Goal: Transaction & Acquisition: Purchase product/service

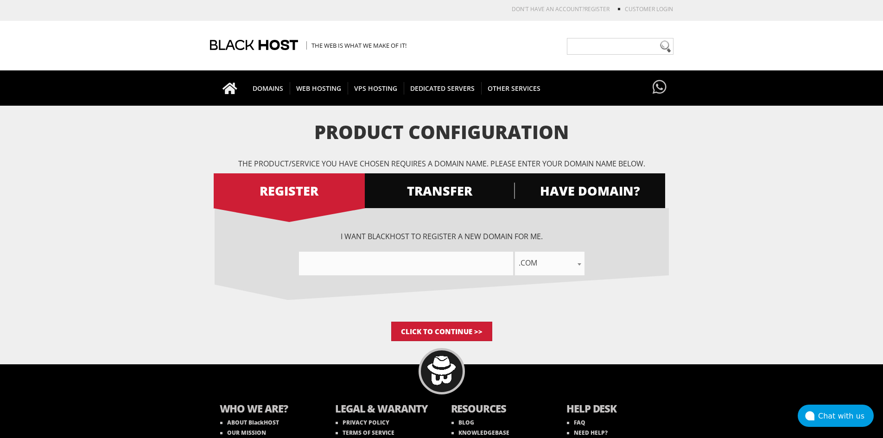
click at [485, 245] on div "I want BlackHOST to register a new domain for me. .com .net .org .us .info .biz…" at bounding box center [441, 253] width 454 height 44
click at [472, 265] on input"] "text" at bounding box center [406, 264] width 214 height 24
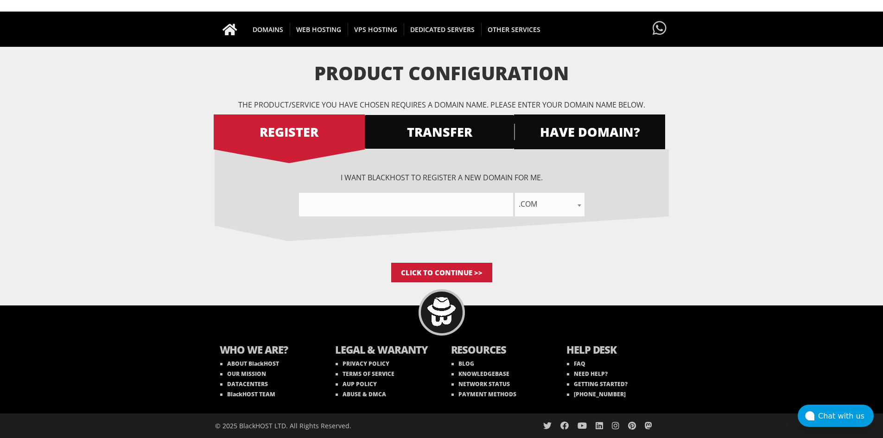
click at [430, 146] on link "TRANSFER" at bounding box center [439, 131] width 151 height 35
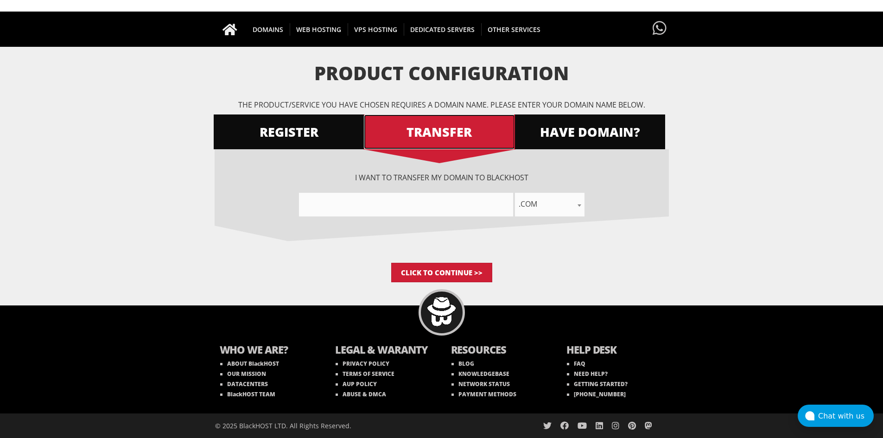
click at [436, 129] on span "TRANSFER" at bounding box center [439, 132] width 151 height 16
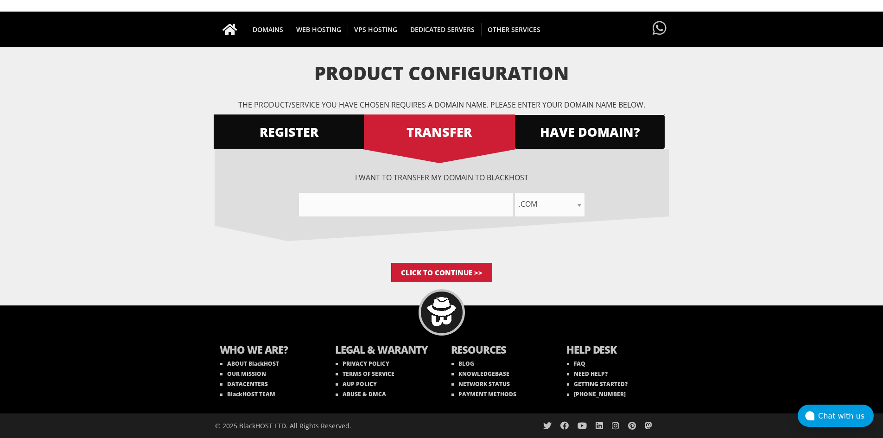
click at [562, 126] on span "HAVE DOMAIN?" at bounding box center [589, 132] width 151 height 16
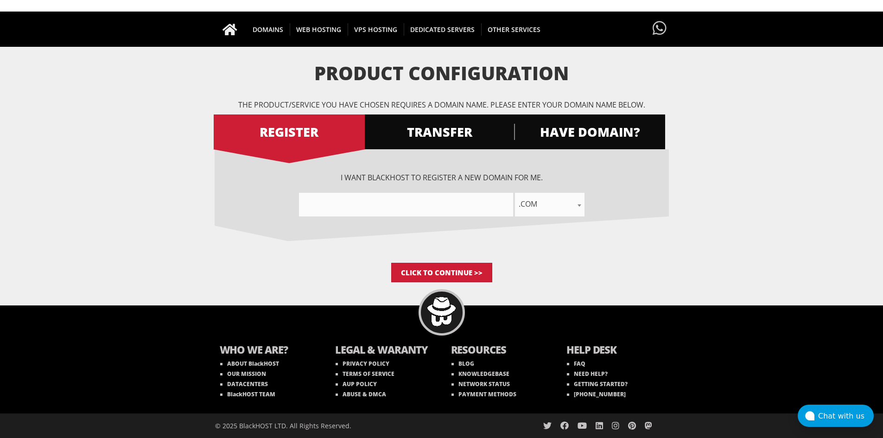
click at [634, 105] on p "The product/service you have chosen requires a domain name. Please enter your d…" at bounding box center [441, 105] width 454 height 10
click at [621, 114] on link "HAVE DOMAIN?" at bounding box center [589, 131] width 151 height 35
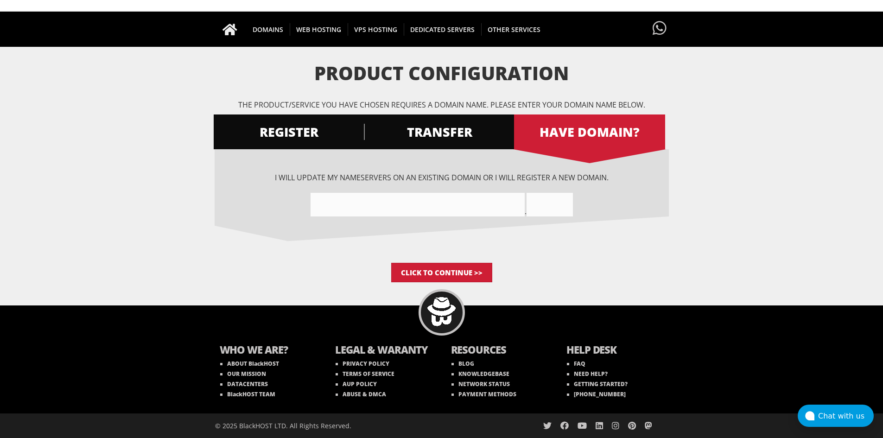
click at [210, 271] on form "Product Configuration The product/service you have chosen requires a domain nam…" at bounding box center [441, 172] width 883 height 219
click at [220, 238] on div "I want BlackHOST to register a new domain for me. .com .net .org .us .info .biz…" at bounding box center [441, 206] width 454 height 114
click at [214, 248] on div "I want BlackHOST to register a new domain for me. .com .net .org .us .info .biz…" at bounding box center [441, 206] width 454 height 114
click at [311, 129] on span "REGISTER" at bounding box center [289, 132] width 151 height 16
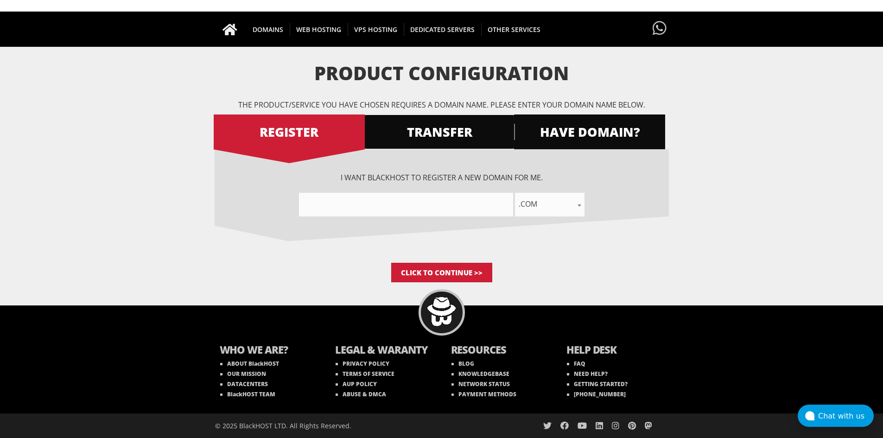
click at [432, 127] on span "TRANSFER" at bounding box center [439, 132] width 151 height 16
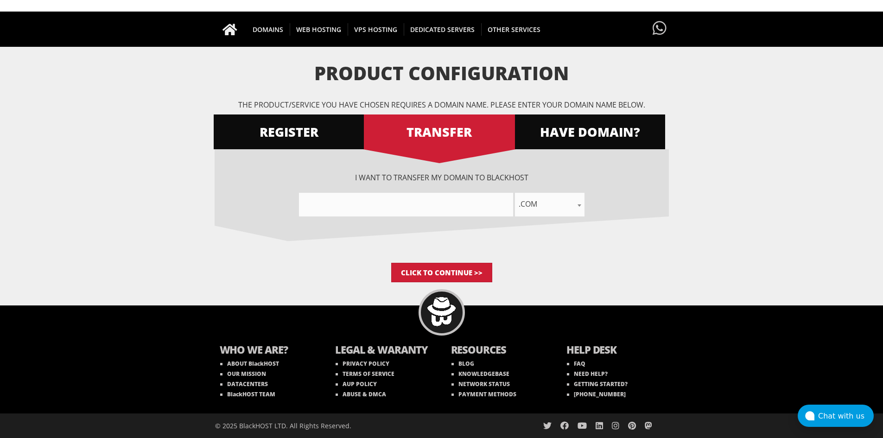
click at [411, 188] on div "I want to transfer my domain to BlackHOST .com .net .org .us .info .biz .me .co…" at bounding box center [441, 194] width 454 height 44
click at [417, 200] on input"] "text" at bounding box center [406, 205] width 214 height 24
paste input"] "alexander20@snapparcel.shop"
click at [398, 204] on input"] "alexander20@snapparcelshop" at bounding box center [406, 205] width 214 height 24
paste input"] "luvasclaros"
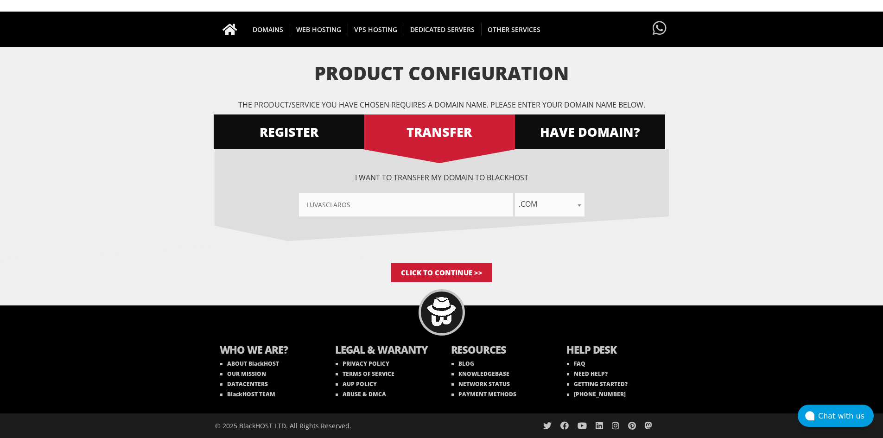
type input"] "luvasclaros"
click at [498, 229] on div "I want BlackHOST to register a new domain for me. .com .net .org .us .info .biz…" at bounding box center [441, 206] width 454 height 114
click at [459, 266] on input "Click to Continue >>" at bounding box center [441, 272] width 101 height 19
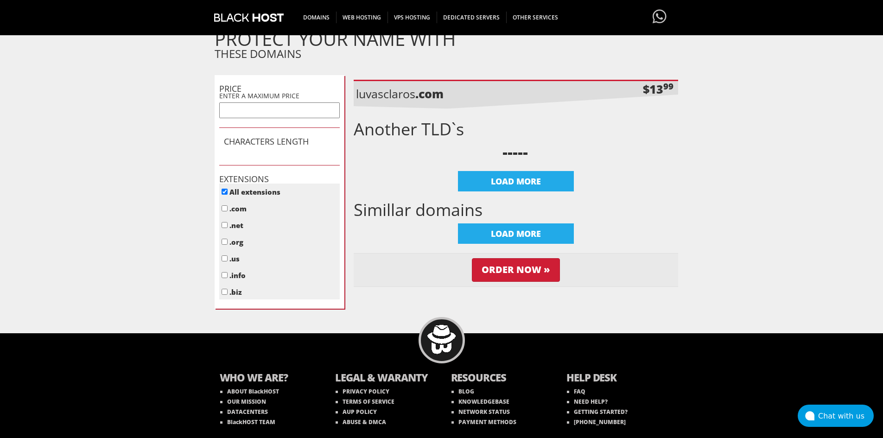
scroll to position [352, 0]
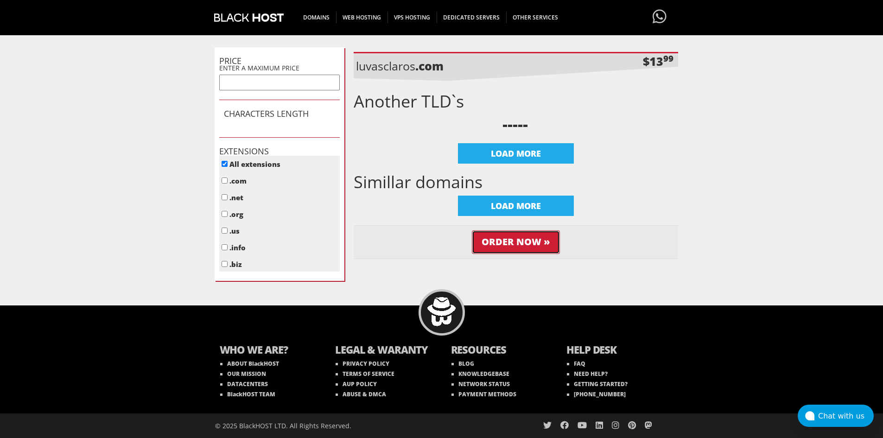
click at [518, 244] on input "Order Now »" at bounding box center [516, 242] width 88 height 24
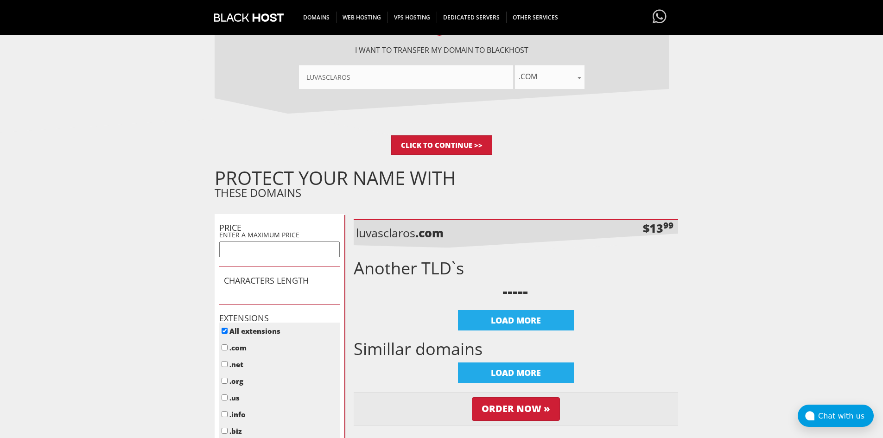
scroll to position [324, 0]
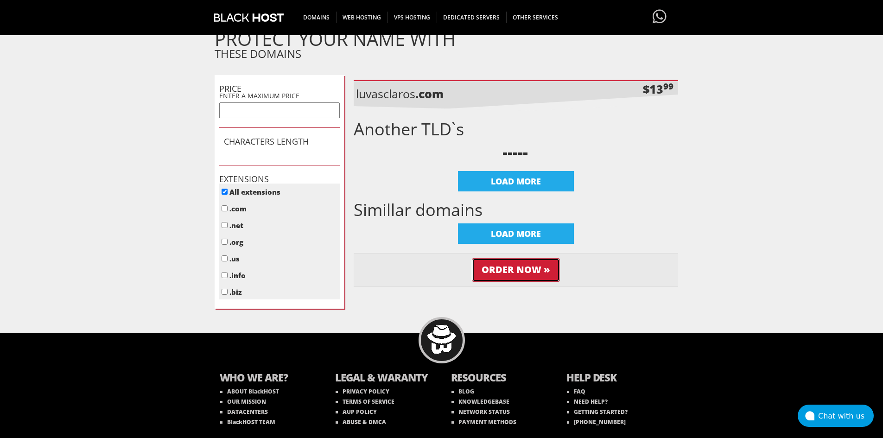
click at [520, 265] on input "Order Now »" at bounding box center [516, 270] width 88 height 24
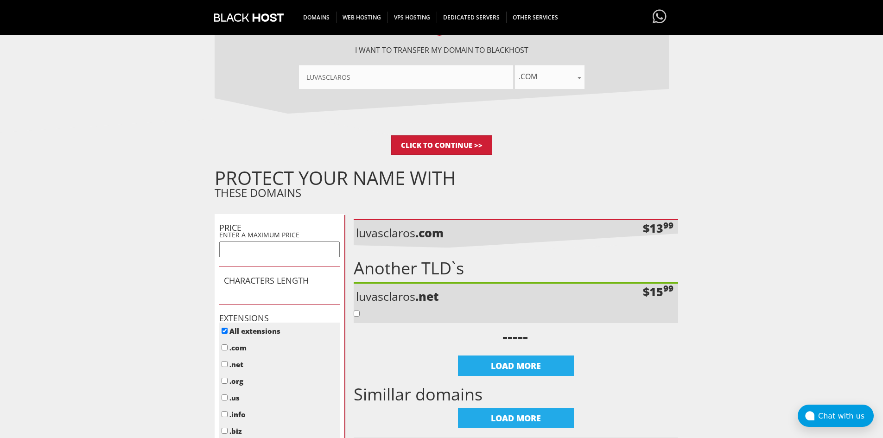
scroll to position [324, 0]
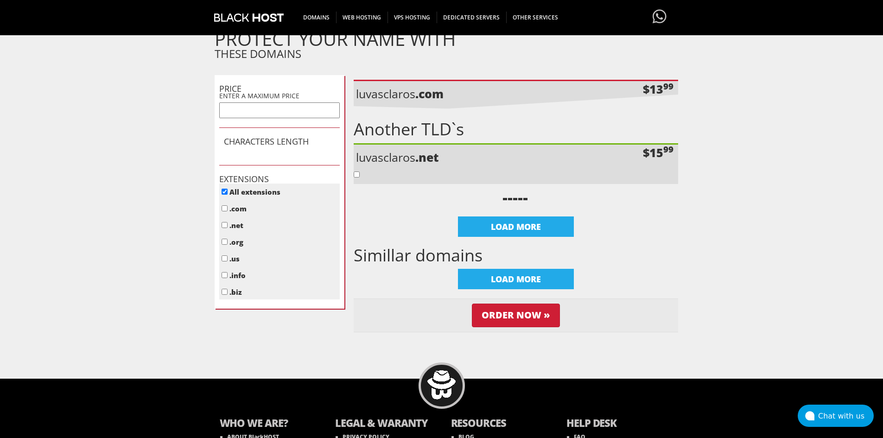
click at [738, 179] on form "Product Configuration The product/service you have chosen requires a domain nam…" at bounding box center [441, 76] width 883 height 559
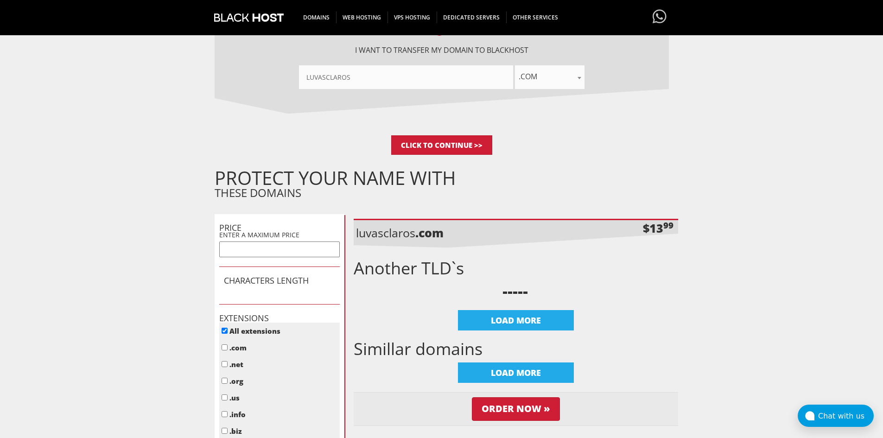
scroll to position [46, 0]
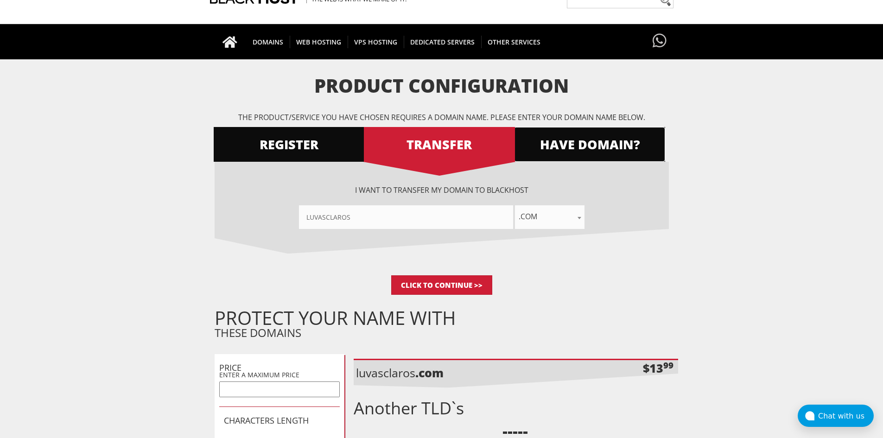
click at [559, 135] on link "HAVE DOMAIN?" at bounding box center [589, 144] width 151 height 35
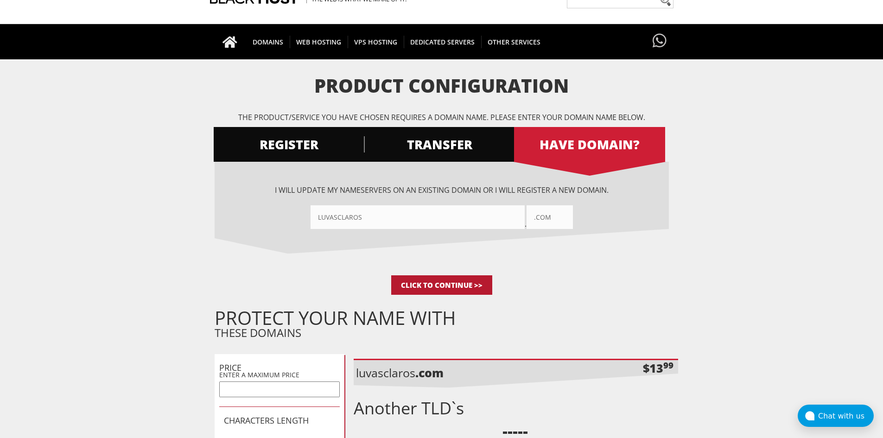
click at [438, 282] on input "Click to Continue >>" at bounding box center [441, 284] width 101 height 19
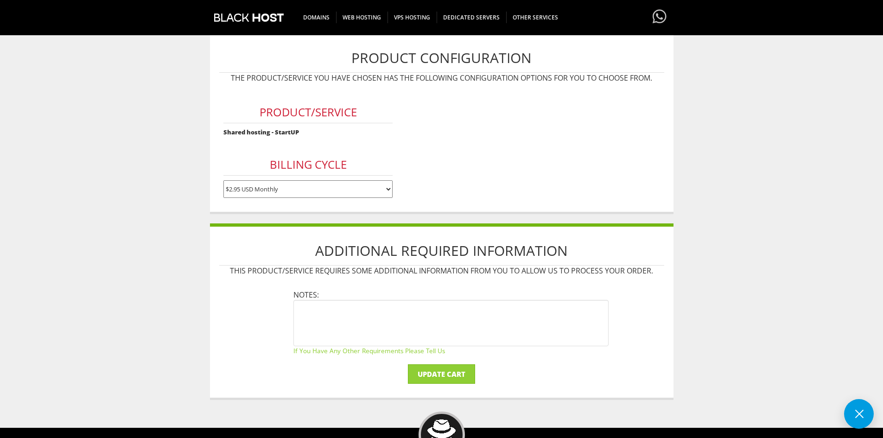
scroll to position [139, 0]
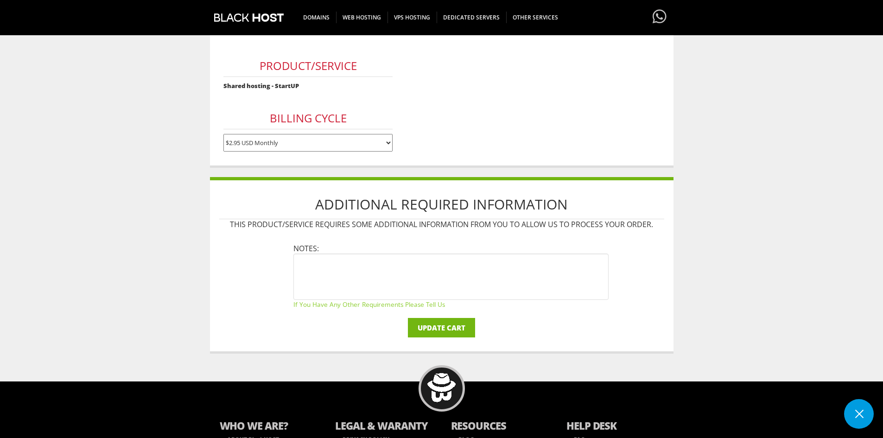
click at [448, 331] on input "Update Cart" at bounding box center [441, 327] width 67 height 19
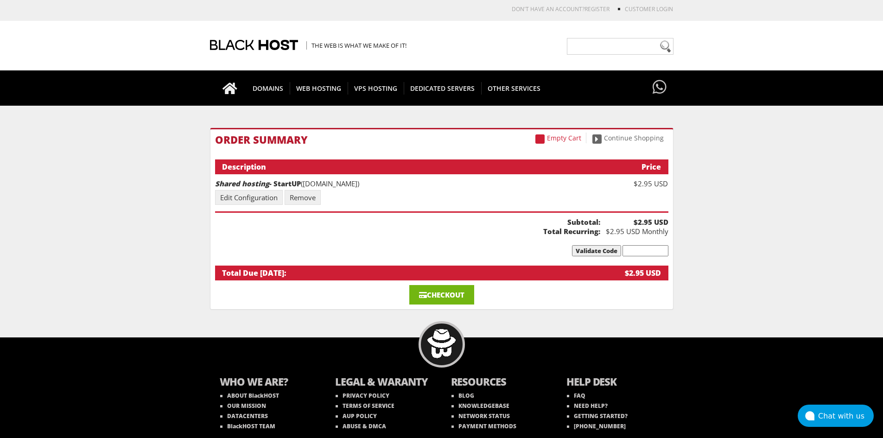
click at [466, 299] on link "Checkout" at bounding box center [441, 294] width 65 height 19
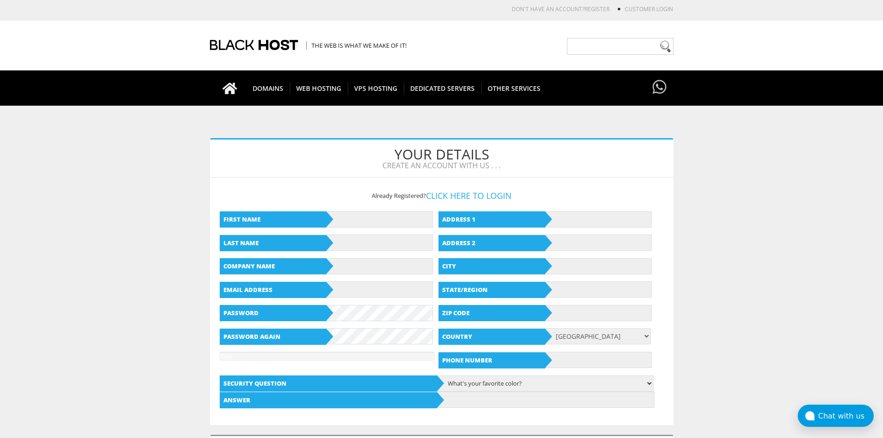
scroll to position [46, 0]
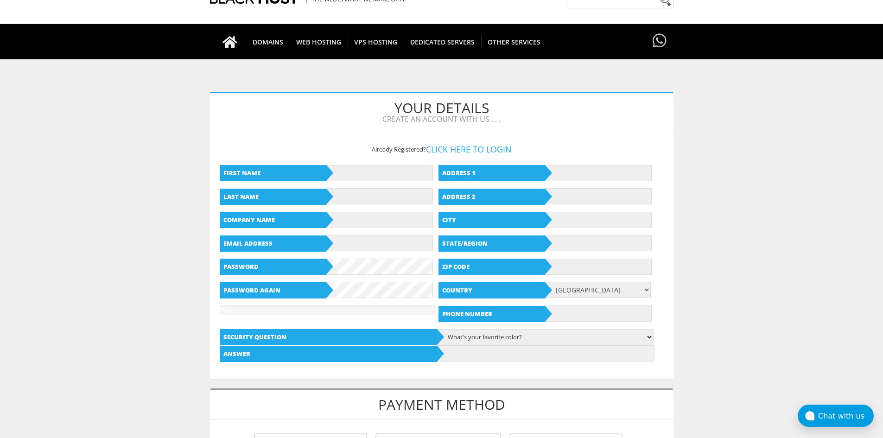
click at [783, 177] on body "CAD CHF EUR GBP JPY MKD RUB USD Don't have an account? REGISTER Customer Login …" at bounding box center [441, 414] width 883 height 913
click at [393, 167] on input "text" at bounding box center [379, 173] width 107 height 16
paste input "Isilda"
type input "Isilda"
click at [351, 202] on input "text" at bounding box center [379, 196] width 107 height 16
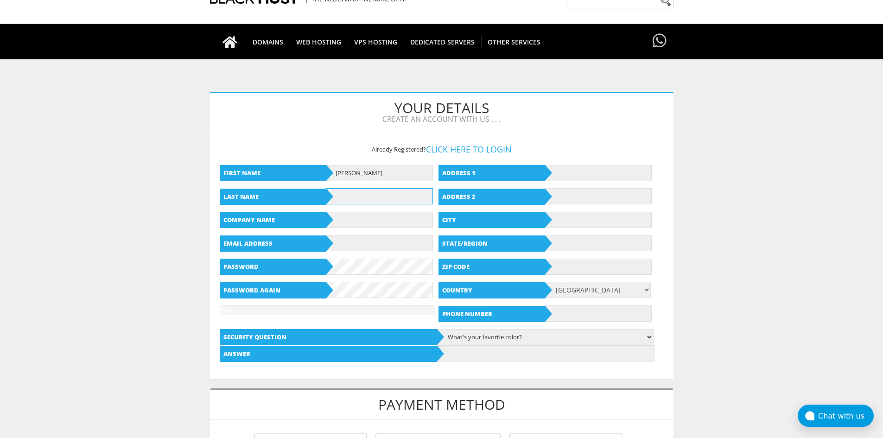
paste input "Moreira"
type input "Moreira"
click at [733, 166] on body "CAD CHF EUR GBP JPY MKD RUB USD Don't have an account? REGISTER Customer Login …" at bounding box center [441, 414] width 883 height 913
click at [561, 166] on input "text" at bounding box center [598, 173] width 107 height 16
paste input "Rua das Palmeiras, 2833"
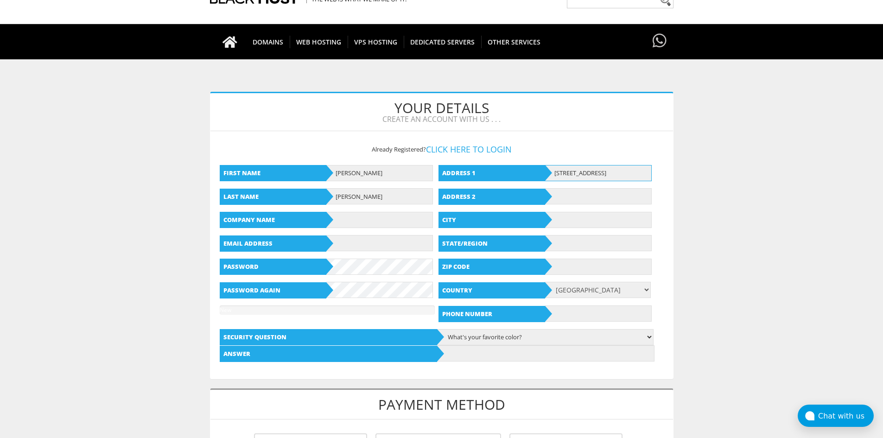
type input "Rua das Palmeiras, 2833"
click at [575, 224] on input "text" at bounding box center [598, 220] width 107 height 16
paste input "Florianópolis"
type input "Florianópolis"
click at [567, 247] on input "text" at bounding box center [598, 243] width 107 height 16
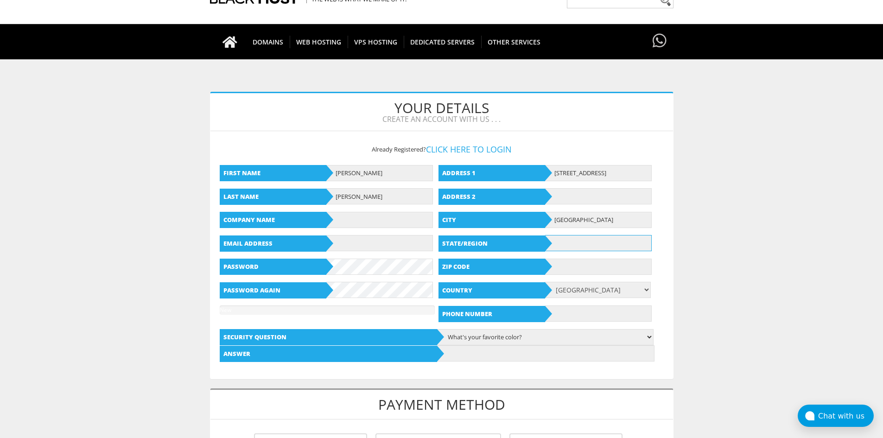
paste input "SC"
type input "SC"
click at [586, 267] on input "text" at bounding box center [598, 267] width 107 height 16
paste input "88000-000"
type input "88000-000"
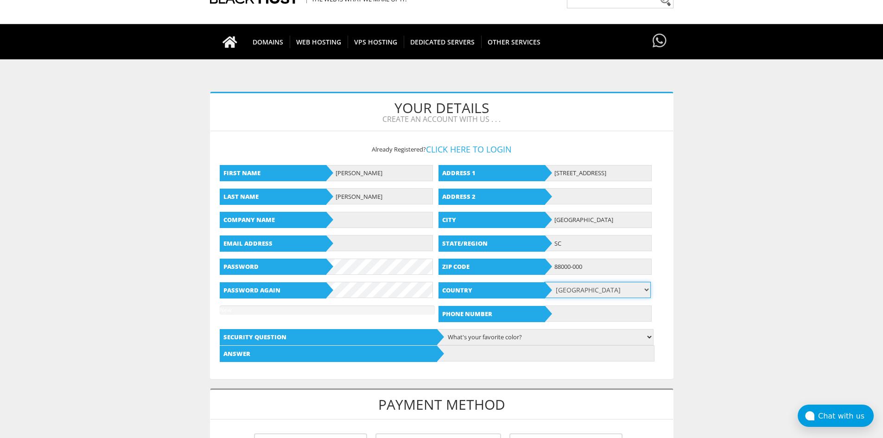
click at [569, 294] on select "Afghanistan Aland Islands Albania Algeria American Samoa Andorra Angola Anguill…" at bounding box center [597, 290] width 107 height 16
select select "BR"
click at [544, 282] on select "Afghanistan Aland Islands Albania Algeria American Samoa Andorra Angola Anguill…" at bounding box center [597, 290] width 107 height 16
click at [583, 313] on input "text" at bounding box center [598, 313] width 107 height 16
paste input "4998276910"
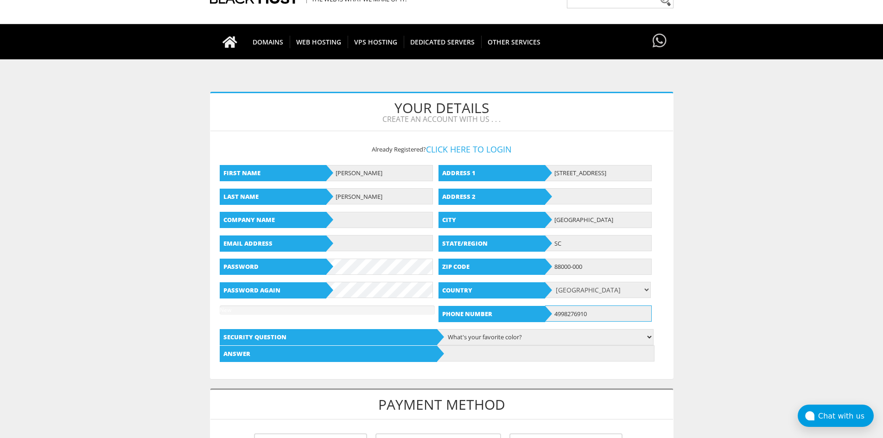
type input "4998276910"
click at [488, 335] on select "What's your favorite color? What is the first name of the person you first kiss…" at bounding box center [544, 337] width 217 height 16
click at [485, 356] on input "text" at bounding box center [545, 353] width 217 height 16
type input "Zeratul"
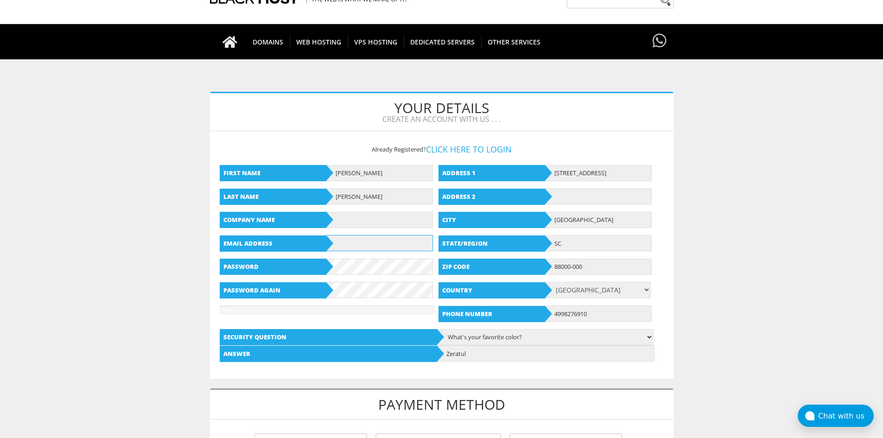
click at [398, 248] on input "text" at bounding box center [379, 243] width 107 height 16
paste input "alexander20@snapparcel.shop"
type input "alexander20@snapparcel.shop"
drag, startPoint x: 148, startPoint y: 267, endPoint x: 153, endPoint y: 266, distance: 5.2
click at [148, 267] on body "CAD CHF EUR GBP JPY MKD RUB USD Don't have an account? REGISTER Customer Login …" at bounding box center [441, 414] width 883 height 913
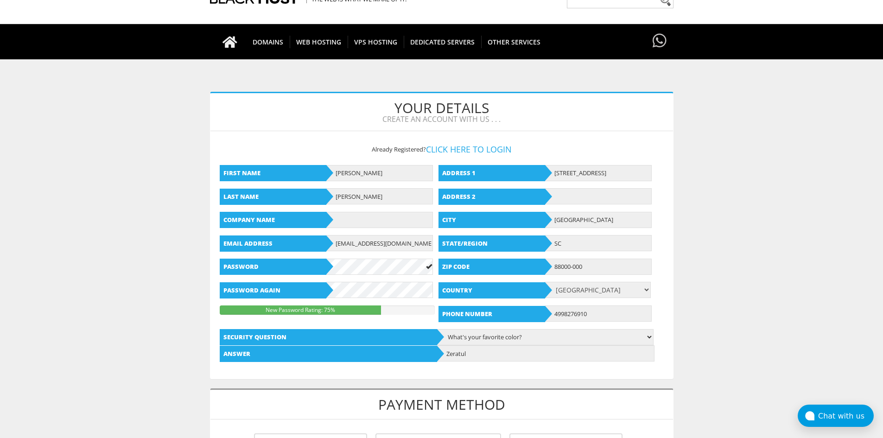
click at [120, 288] on body "CAD CHF EUR GBP JPY MKD RUB USD Don't have an account? REGISTER Customer Login …" at bounding box center [441, 414] width 883 height 913
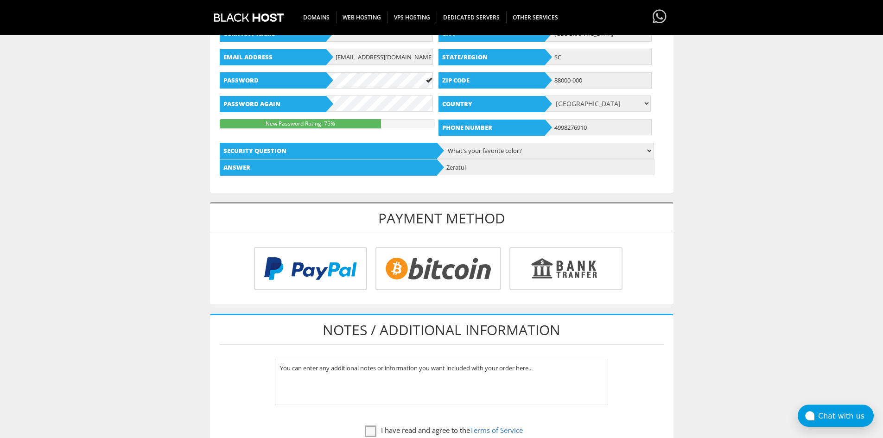
scroll to position [278, 0]
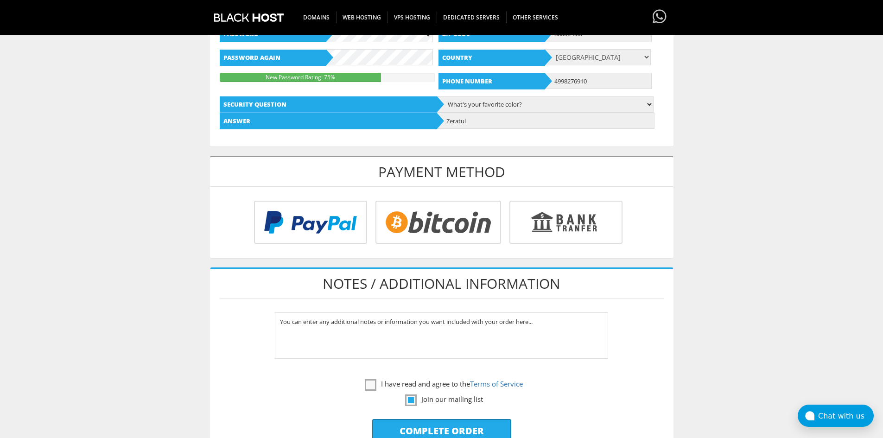
click at [289, 220] on input "radio" at bounding box center [308, 223] width 113 height 43
click at [319, 223] on input "radio" at bounding box center [308, 223] width 113 height 43
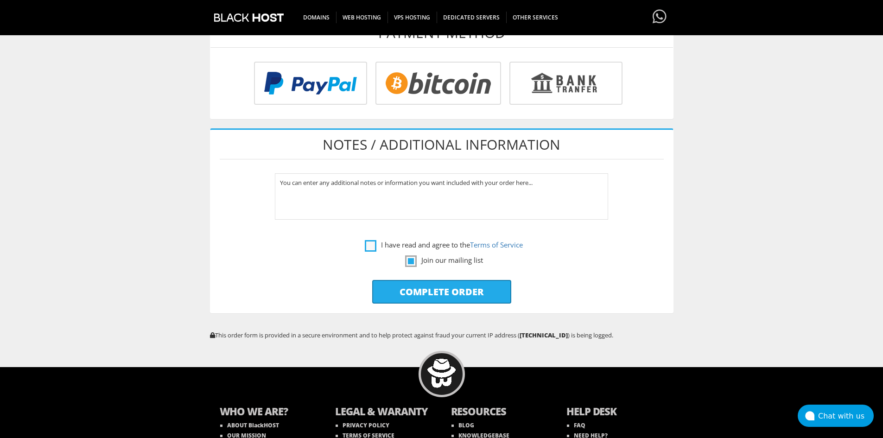
click at [372, 248] on label "I have read and agree to the Terms of Service" at bounding box center [444, 245] width 158 height 12
checkbox input "true"
click at [410, 260] on label "Join our mailing list" at bounding box center [444, 260] width 78 height 12
click at [414, 261] on label "Join our mailing list" at bounding box center [444, 260] width 78 height 12
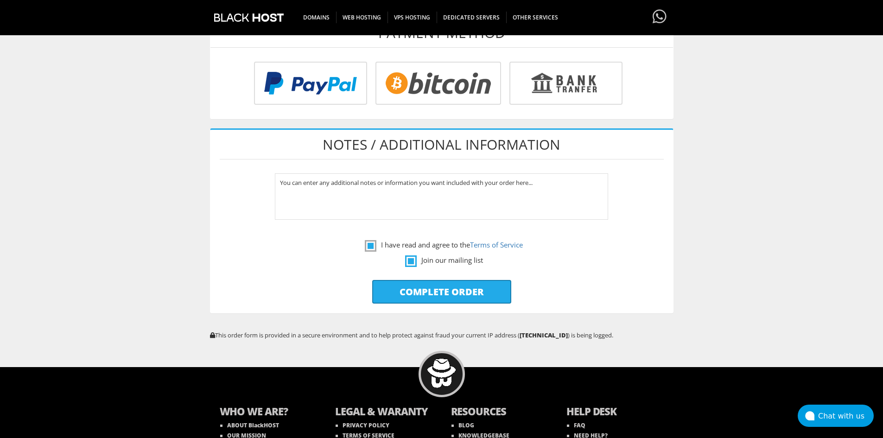
click at [415, 262] on label "Join our mailing list" at bounding box center [444, 260] width 78 height 12
click at [407, 260] on label "Join our mailing list" at bounding box center [444, 260] width 78 height 12
click at [409, 260] on label "Join our mailing list" at bounding box center [444, 260] width 78 height 12
click at [377, 265] on label "Join our mailing list" at bounding box center [442, 260] width 444 height 12
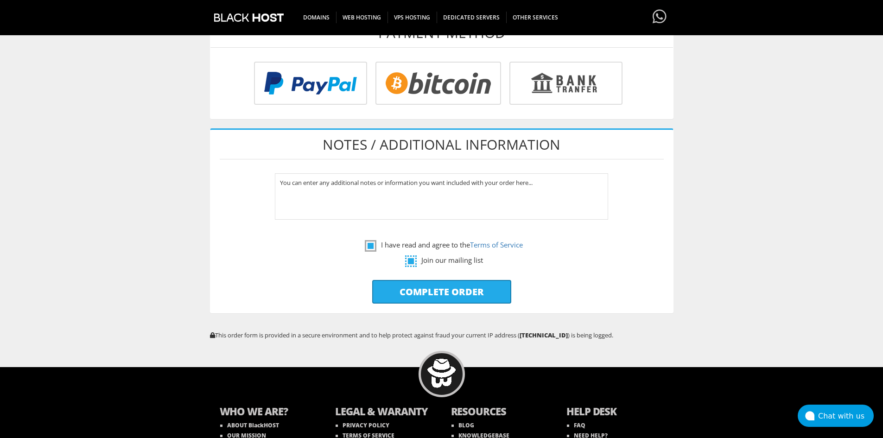
checkbox input "false"
click at [338, 277] on p "Complete Order" at bounding box center [441, 291] width 462 height 33
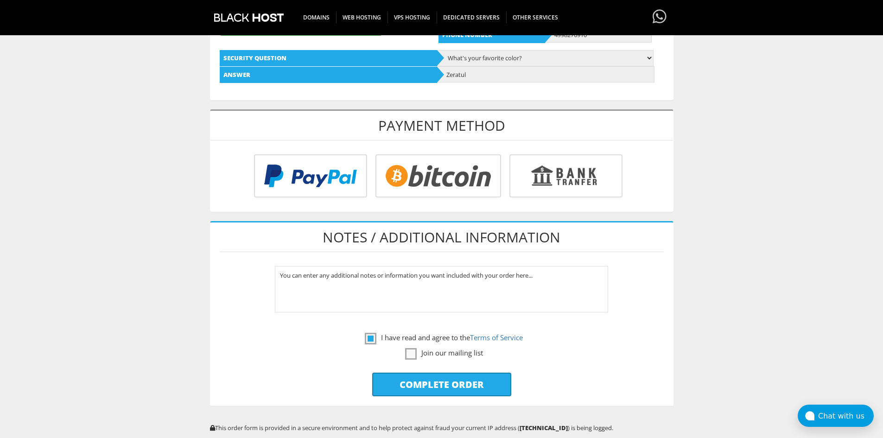
scroll to position [278, 0]
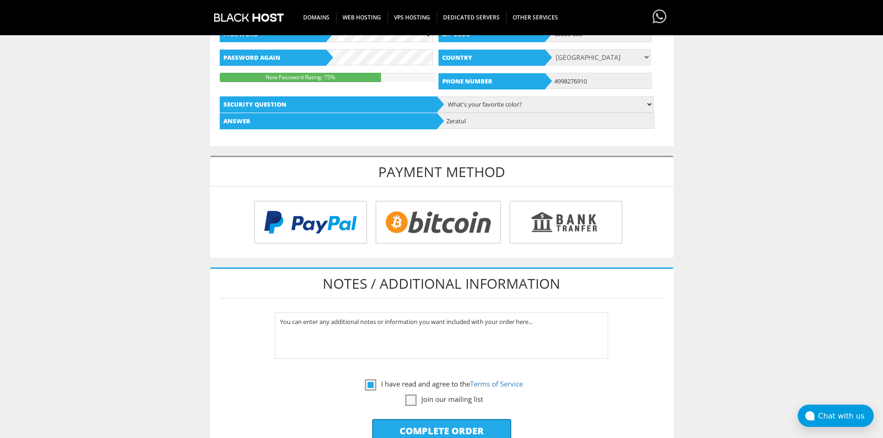
click at [303, 232] on input "radio" at bounding box center [308, 223] width 113 height 43
click at [303, 233] on input "radio" at bounding box center [308, 223] width 113 height 43
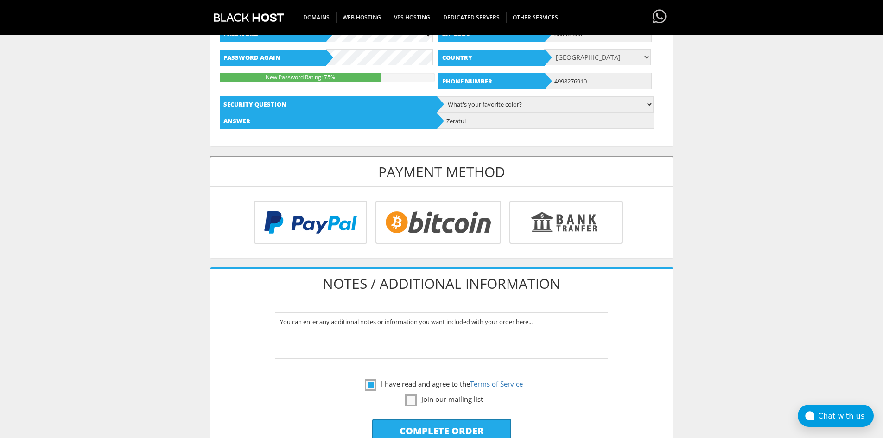
click at [303, 233] on input "radio" at bounding box center [308, 223] width 113 height 43
click at [409, 223] on input "radio" at bounding box center [437, 223] width 126 height 43
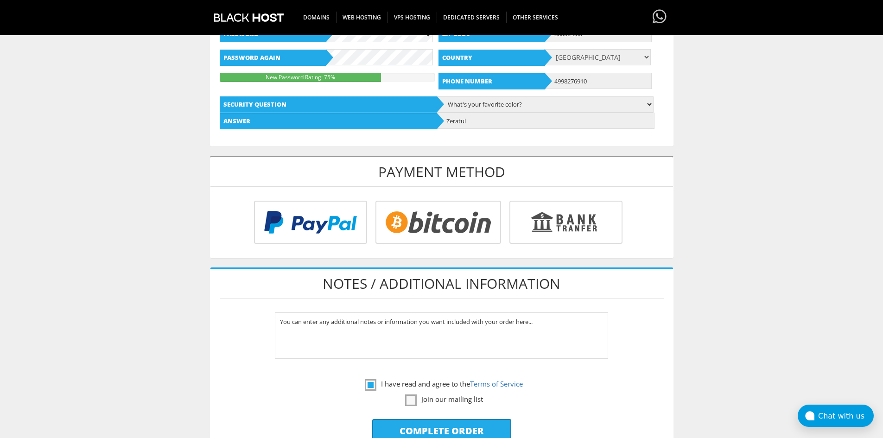
radio input "true"
click at [330, 216] on input "radio" at bounding box center [308, 223] width 113 height 43
radio input "true"
click at [321, 223] on input "radio" at bounding box center [308, 223] width 113 height 43
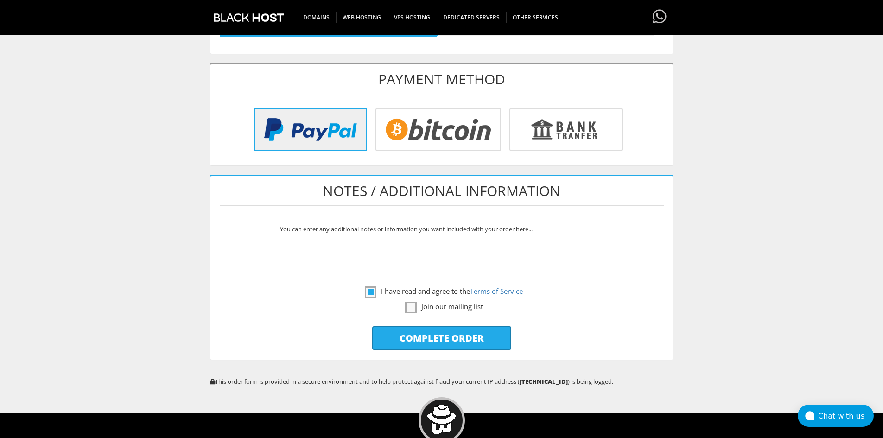
click at [479, 337] on input "Complete Order" at bounding box center [441, 338] width 139 height 24
type input "Please Wait..."
click at [132, 255] on body "CAD CHF EUR GBP JPY MKD RUB USD Don't have an account? REGISTER Customer Login …" at bounding box center [441, 90] width 883 height 912
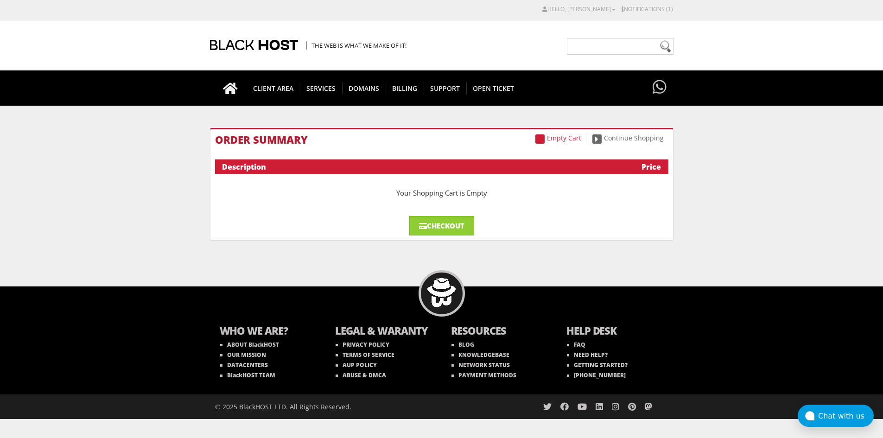
drag, startPoint x: 190, startPoint y: 174, endPoint x: 197, endPoint y: 184, distance: 12.2
click at [592, 9] on link "Hello, [PERSON_NAME]" at bounding box center [578, 9] width 73 height 8
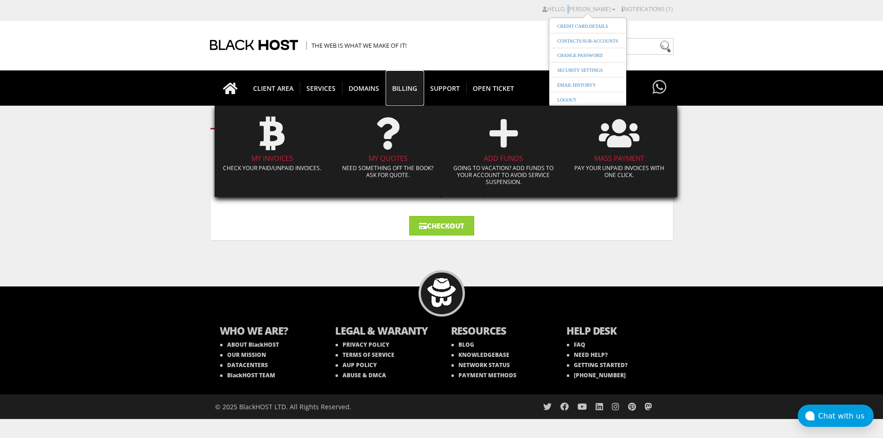
click at [389, 82] on link "Billing" at bounding box center [404, 87] width 38 height 35
